Goal: Task Accomplishment & Management: Manage account settings

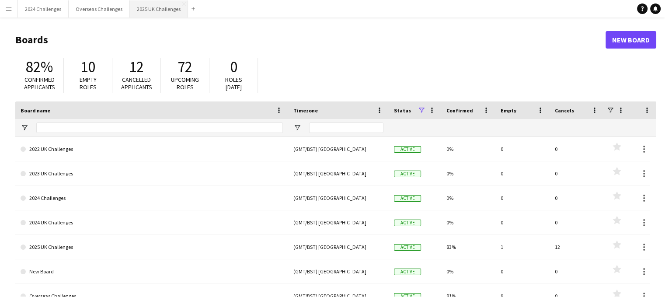
click at [150, 12] on button "2025 UK Challenges Close" at bounding box center [159, 8] width 58 height 17
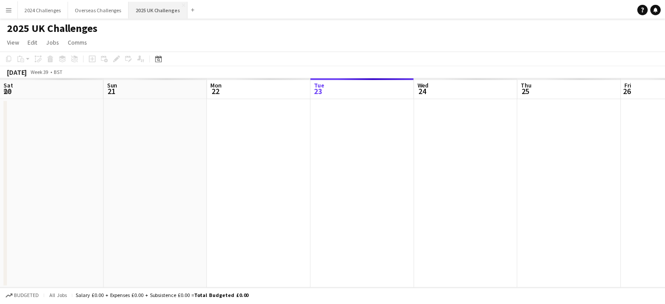
scroll to position [0, 209]
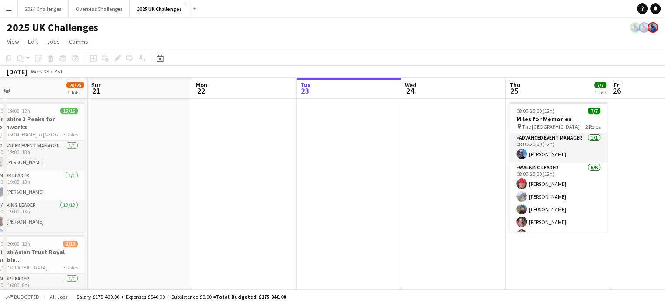
drag, startPoint x: 161, startPoint y: 166, endPoint x: 353, endPoint y: 167, distance: 192.3
click at [353, 167] on app-calendar-viewport "Thu 18 Fri 19 23/23 2 Jobs Sat 20 20/25 2 Jobs Sun 21 Mon 22 Tue 23 Wed 24 Thu …" at bounding box center [332, 250] width 665 height 344
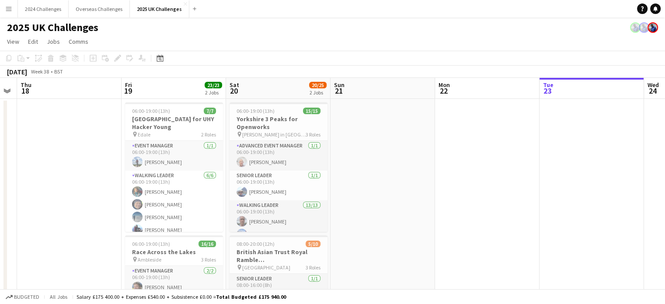
scroll to position [0, 185]
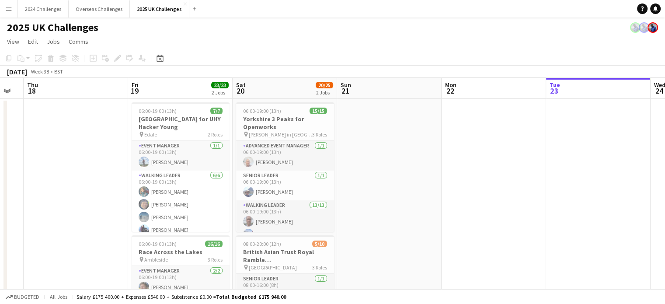
drag, startPoint x: 210, startPoint y: 173, endPoint x: 445, endPoint y: 163, distance: 235.3
click at [445, 163] on app-calendar-viewport "Tue 16 Wed 17 Thu 18 Fri 19 23/23 2 Jobs Sat 20 20/25 2 Jobs Sun 21 Mon 22 Tue …" at bounding box center [332, 250] width 665 height 344
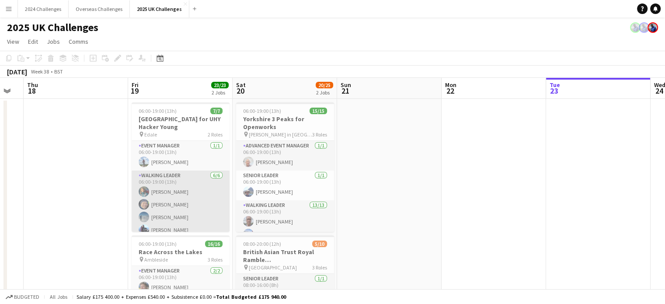
scroll to position [31, 0]
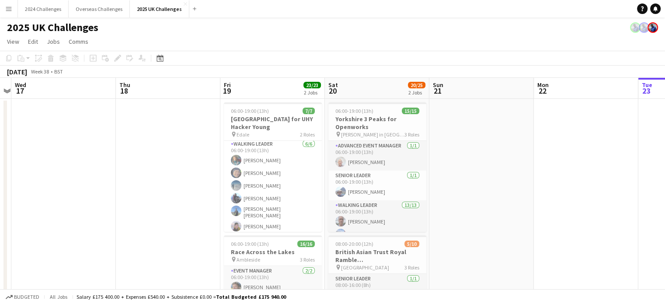
drag, startPoint x: 83, startPoint y: 166, endPoint x: 385, endPoint y: 161, distance: 301.6
click at [385, 161] on app-calendar-viewport "Mon 15 Tue 16 Wed 17 Thu 18 Fri 19 23/23 2 Jobs Sat 20 20/25 2 Jobs Sun 21 Mon …" at bounding box center [332, 250] width 665 height 344
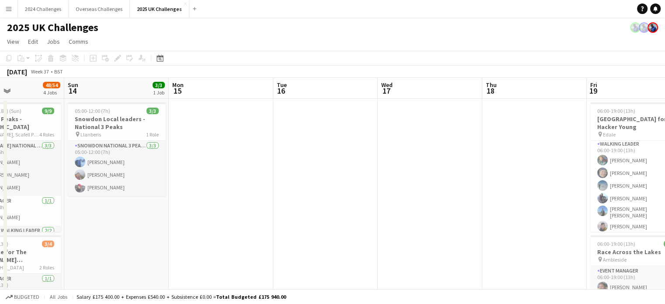
scroll to position [0, 199]
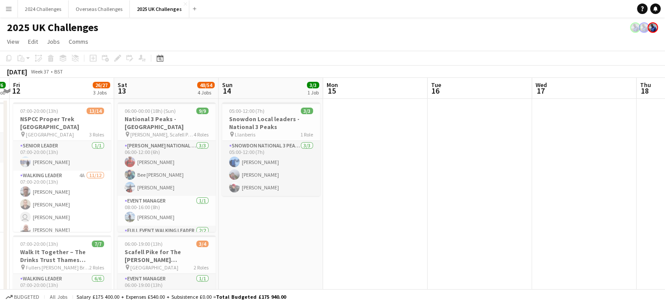
drag, startPoint x: 110, startPoint y: 152, endPoint x: 421, endPoint y: 150, distance: 311.1
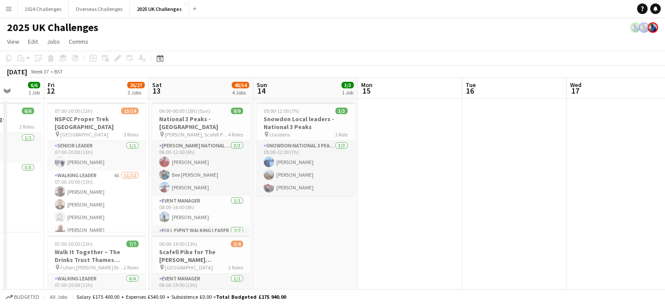
scroll to position [0, 229]
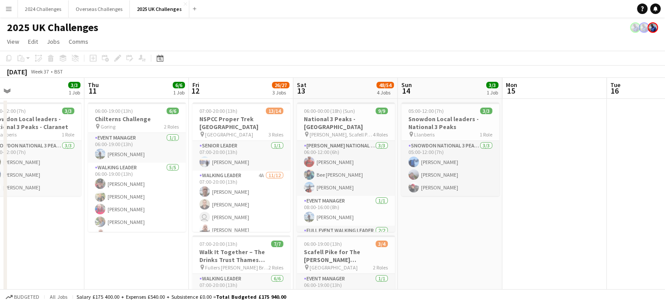
drag, startPoint x: 364, startPoint y: 160, endPoint x: 543, endPoint y: 155, distance: 179.2
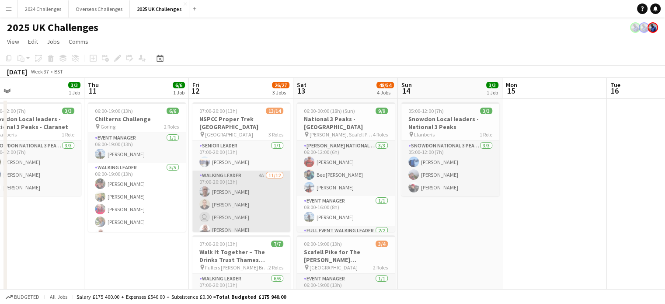
click at [231, 208] on app-card-role "Walking Leader 4A [DATE] 07:00-20:00 (13h) [PERSON_NAME] [PERSON_NAME] user [PE…" at bounding box center [241, 254] width 98 height 169
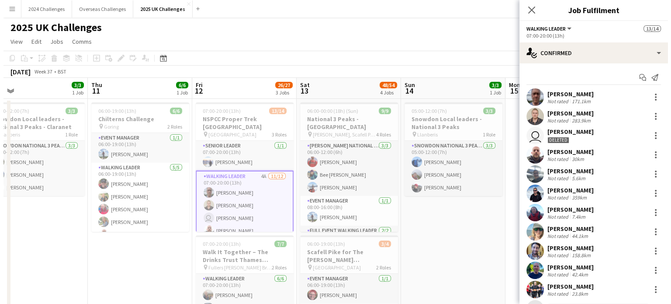
scroll to position [0, 0]
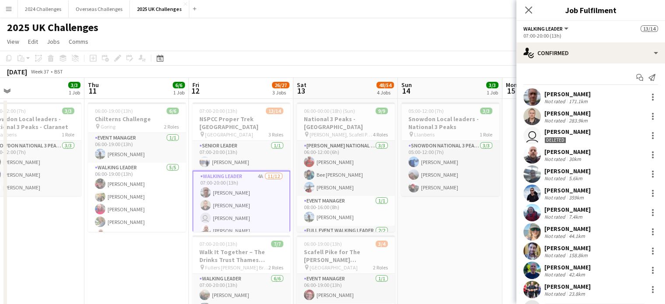
click at [565, 139] on div "Deleted" at bounding box center [555, 140] width 22 height 7
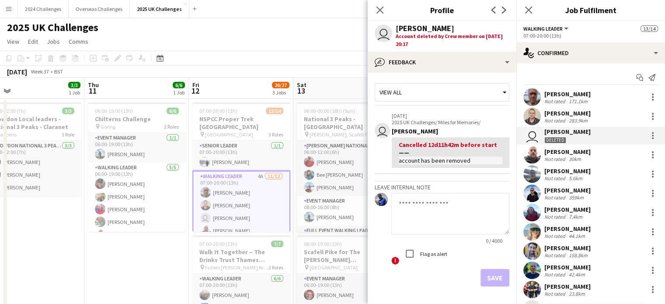
click at [10, 5] on app-icon "Menu" at bounding box center [8, 8] width 7 height 7
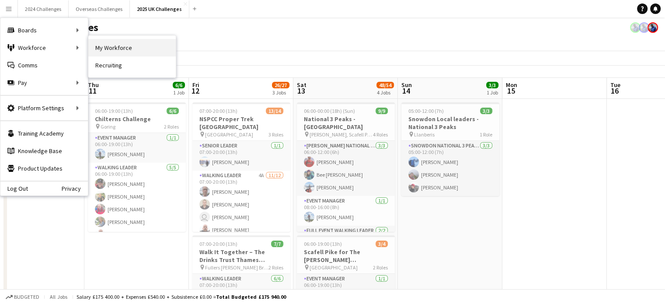
click at [117, 49] on link "My Workforce" at bounding box center [131, 47] width 87 height 17
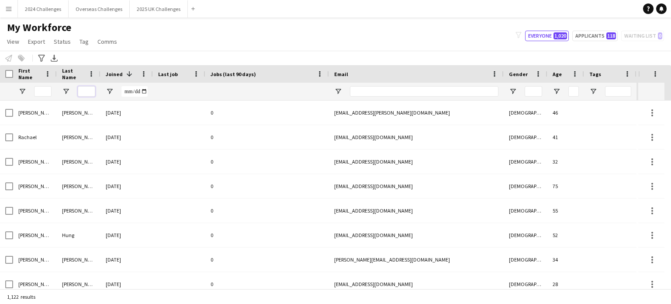
click at [87, 89] on input "Last Name Filter Input" at bounding box center [86, 91] width 17 height 10
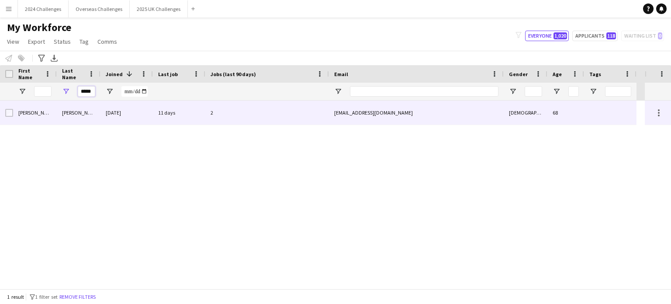
type input "*****"
click at [354, 114] on div "[EMAIL_ADDRESS][DOMAIN_NAME]" at bounding box center [416, 113] width 175 height 24
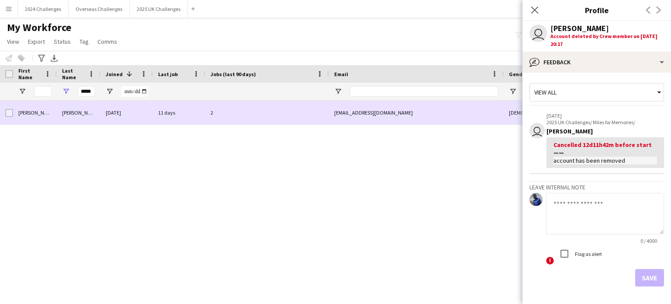
drag, startPoint x: 389, startPoint y: 113, endPoint x: 334, endPoint y: 114, distance: 55.1
click at [334, 114] on div "[EMAIL_ADDRESS][DOMAIN_NAME]" at bounding box center [416, 113] width 175 height 24
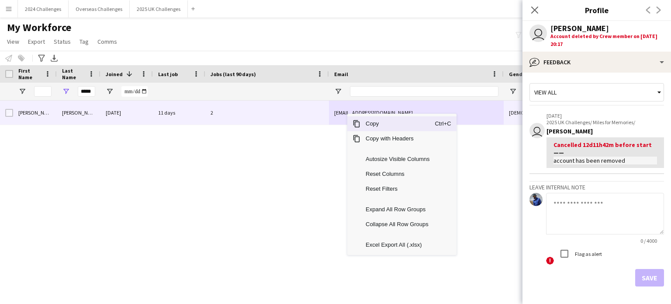
click at [402, 125] on span "Copy" at bounding box center [397, 123] width 74 height 15
